Goal: Contribute content

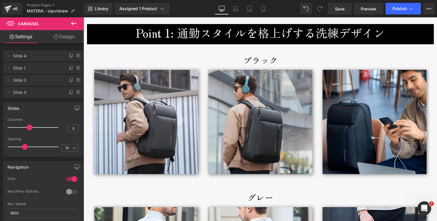
scroll to position [795, 0]
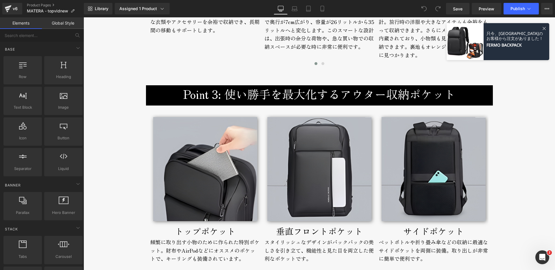
scroll to position [1158, 0]
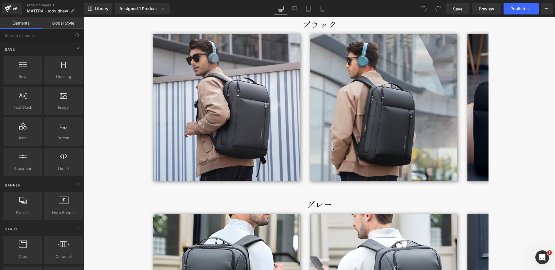
scroll to position [815, 0]
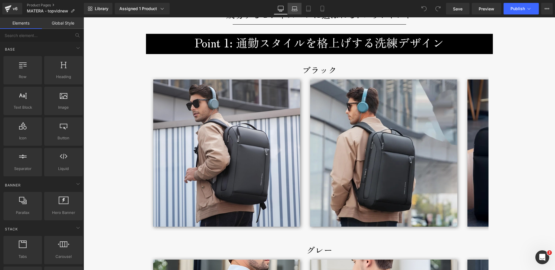
click at [295, 11] on icon at bounding box center [295, 9] width 6 height 6
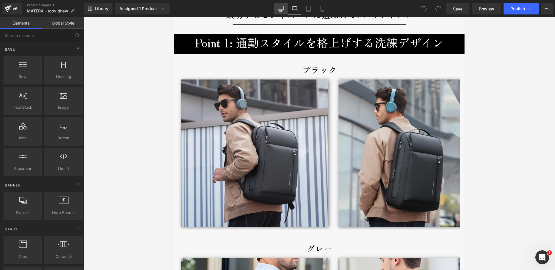
click at [283, 9] on icon at bounding box center [281, 9] width 6 height 6
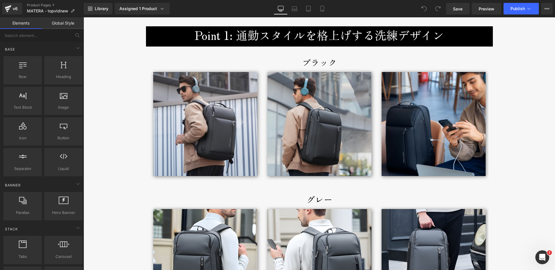
scroll to position [760, 0]
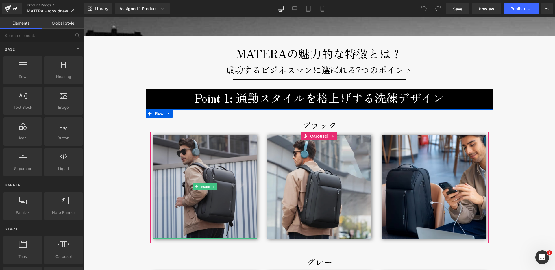
click at [222, 155] on img at bounding box center [205, 187] width 104 height 104
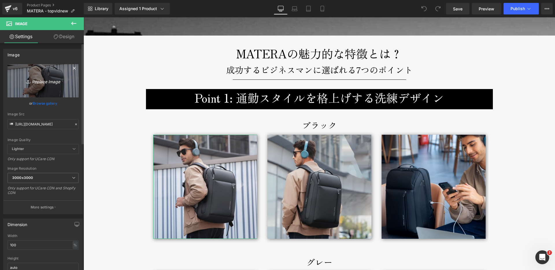
click at [56, 81] on icon "Replace Image" at bounding box center [43, 80] width 46 height 7
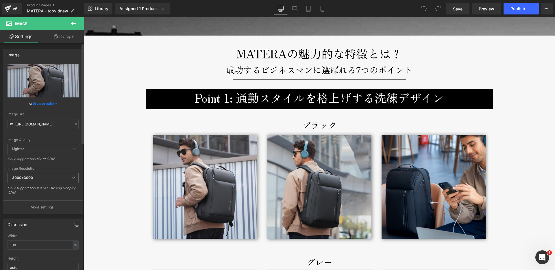
type input "C:\fakepath\matera-broderik-lifestyle5-800x1000.jpg"
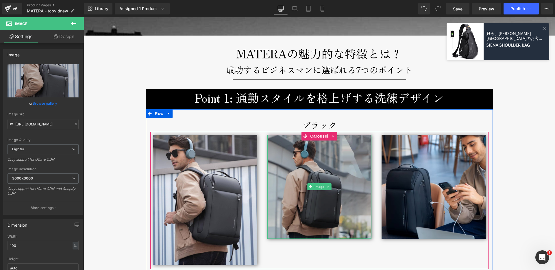
click at [319, 158] on img at bounding box center [320, 187] width 104 height 104
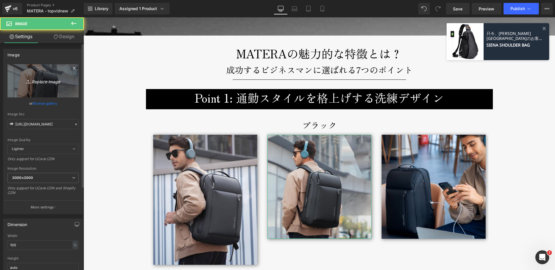
click at [49, 82] on icon "Replace Image" at bounding box center [43, 80] width 46 height 7
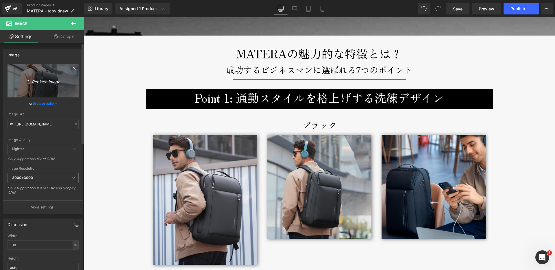
type input "C:\fakepath\matera-broderik-lifestyle4-800x1000.jpg"
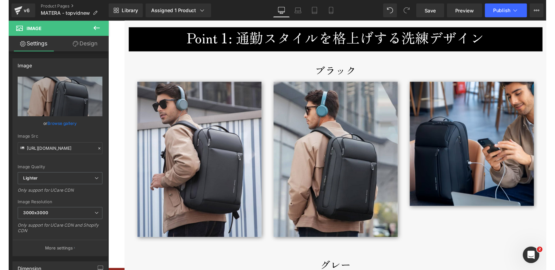
scroll to position [826, 0]
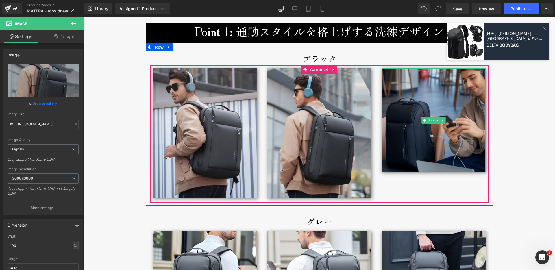
click at [420, 140] on img at bounding box center [434, 120] width 104 height 104
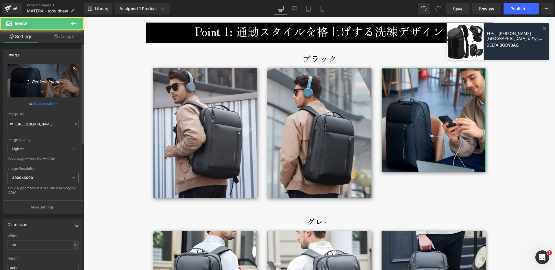
click at [42, 82] on icon "Replace Image" at bounding box center [43, 80] width 46 height 7
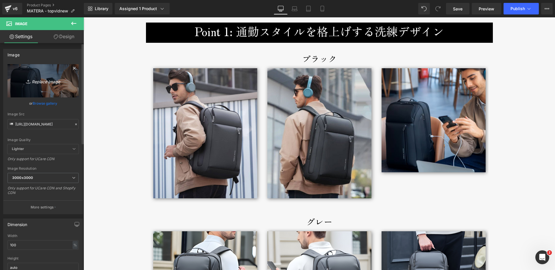
type input "C:\fakepath\matera-broderik-lifestyle6-800x1000.jpg"
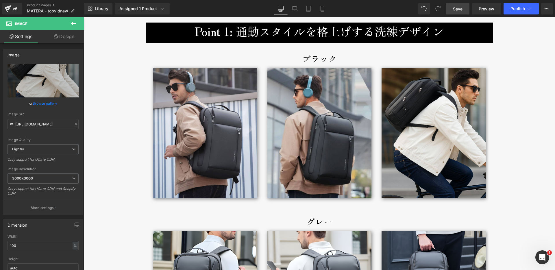
drag, startPoint x: 461, startPoint y: 8, endPoint x: 227, endPoint y: 54, distance: 238.4
click at [461, 8] on span "Save" at bounding box center [458, 9] width 10 height 6
click at [461, 7] on span "Save" at bounding box center [458, 9] width 10 height 6
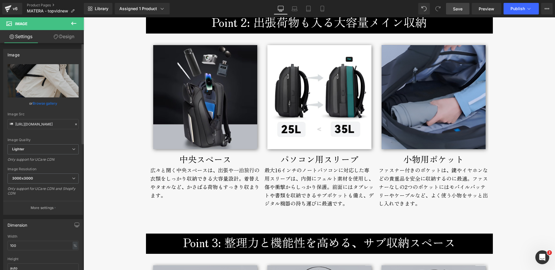
scroll to position [1167, 0]
